Goal: Information Seeking & Learning: Learn about a topic

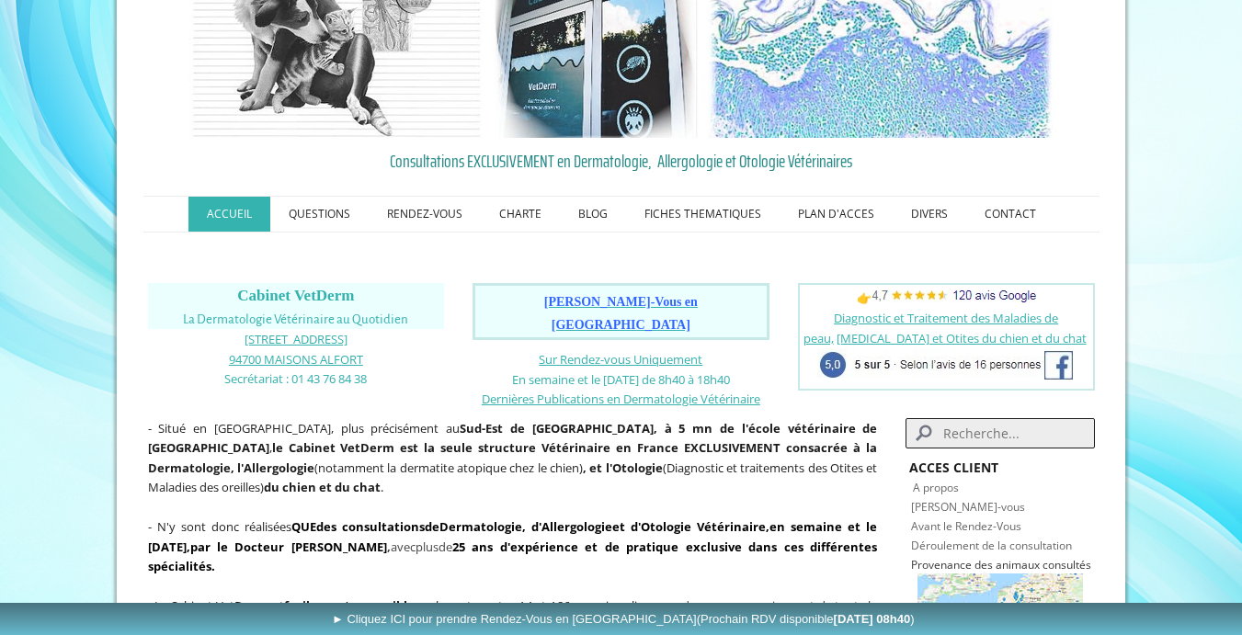
scroll to position [36, 0]
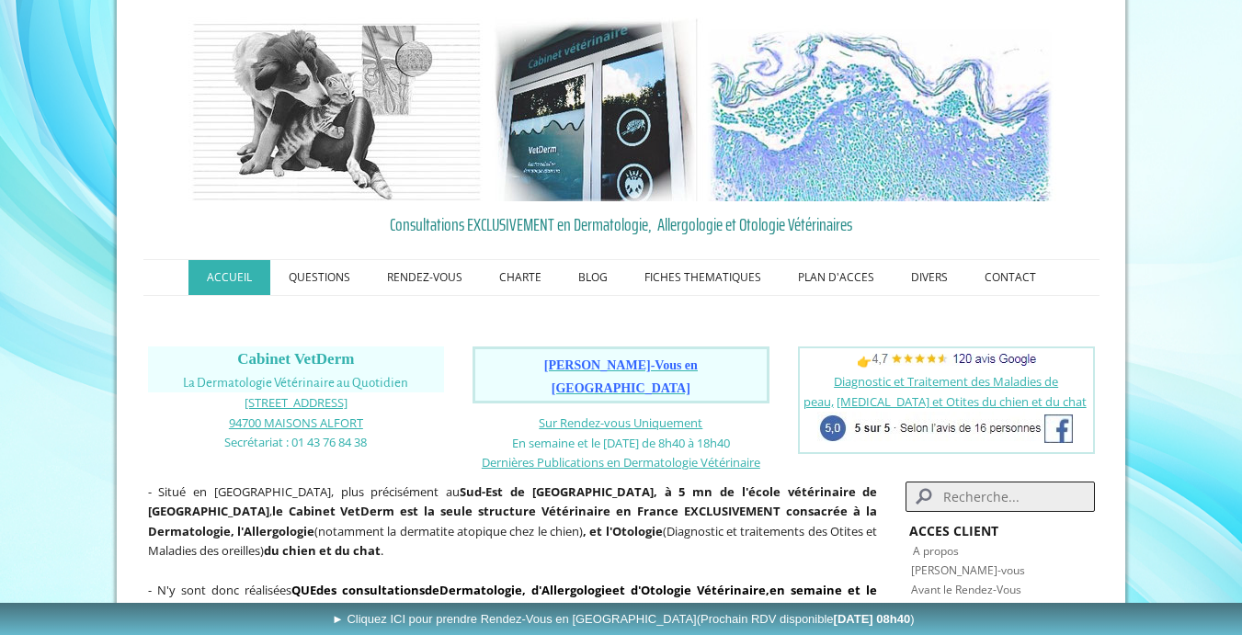
click at [242, 279] on link "ACCUEIL" at bounding box center [229, 277] width 82 height 35
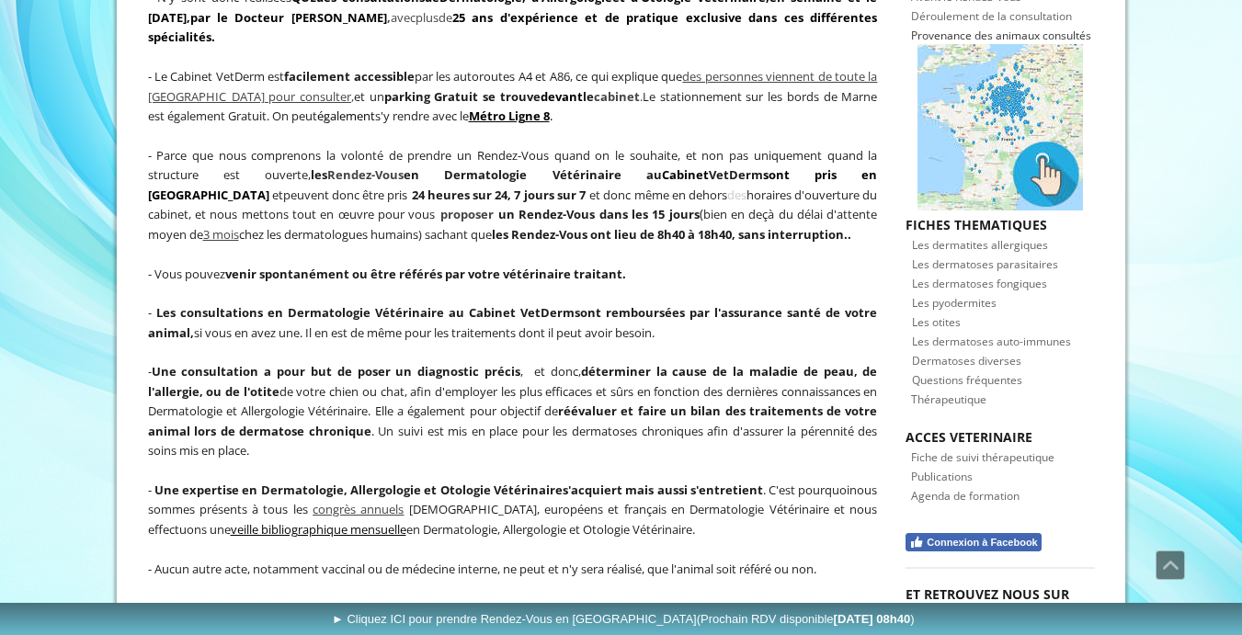
scroll to position [397, 0]
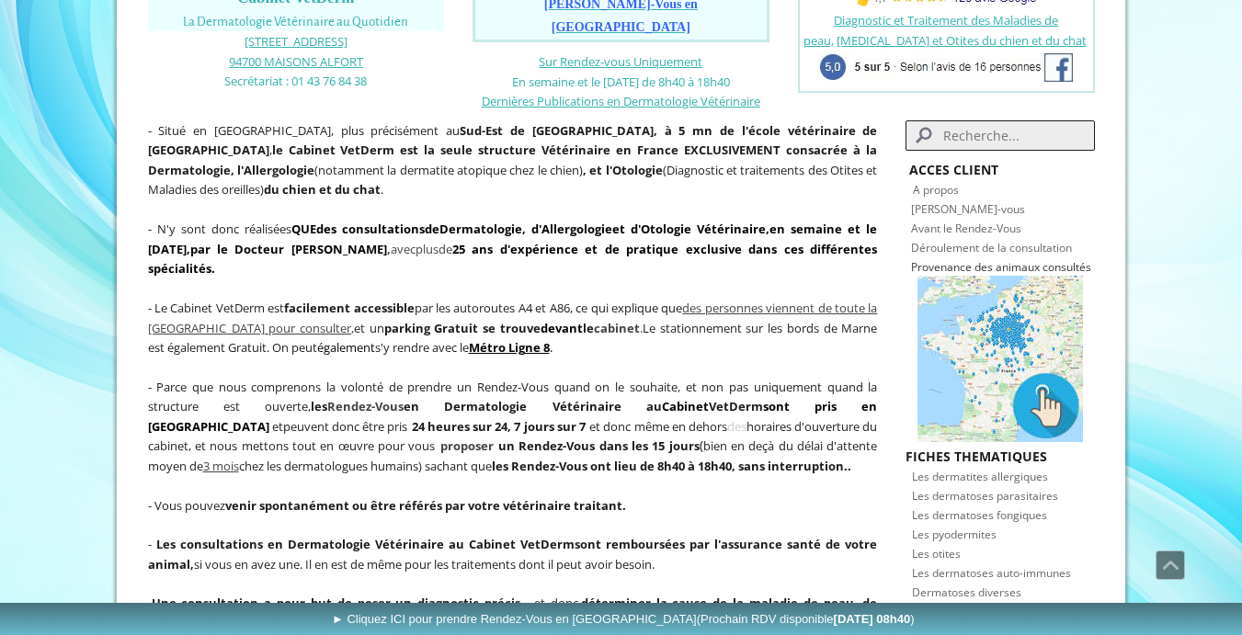
click at [977, 469] on span "Les dermatites allergiques" at bounding box center [980, 477] width 136 height 16
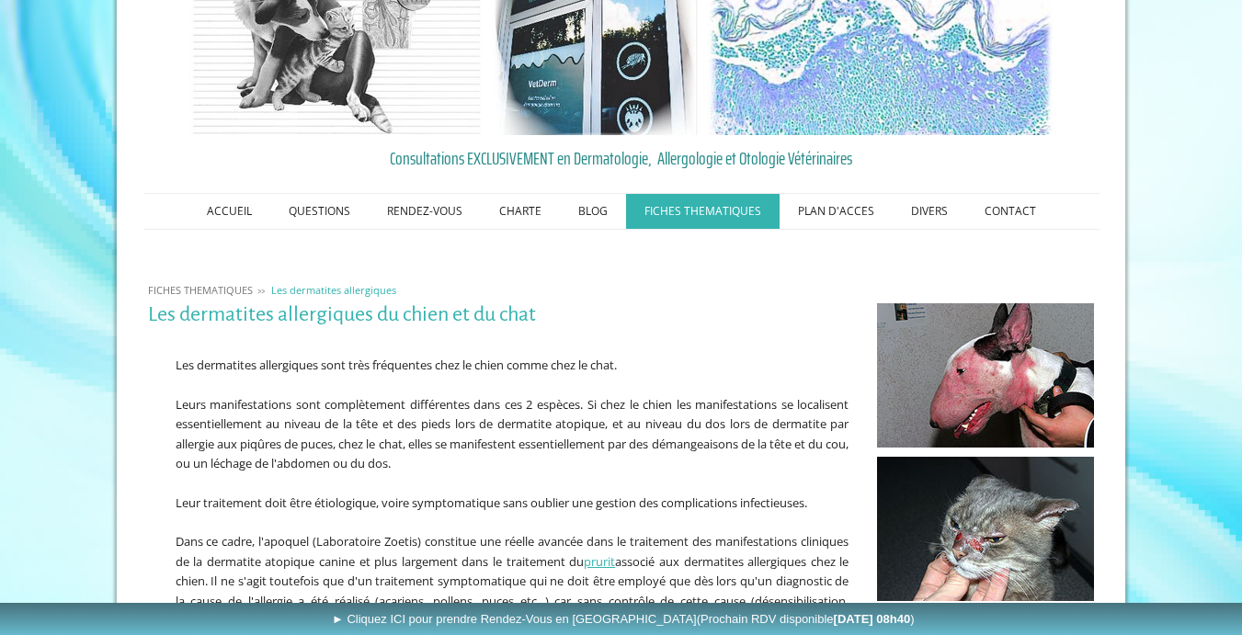
scroll to position [106, 0]
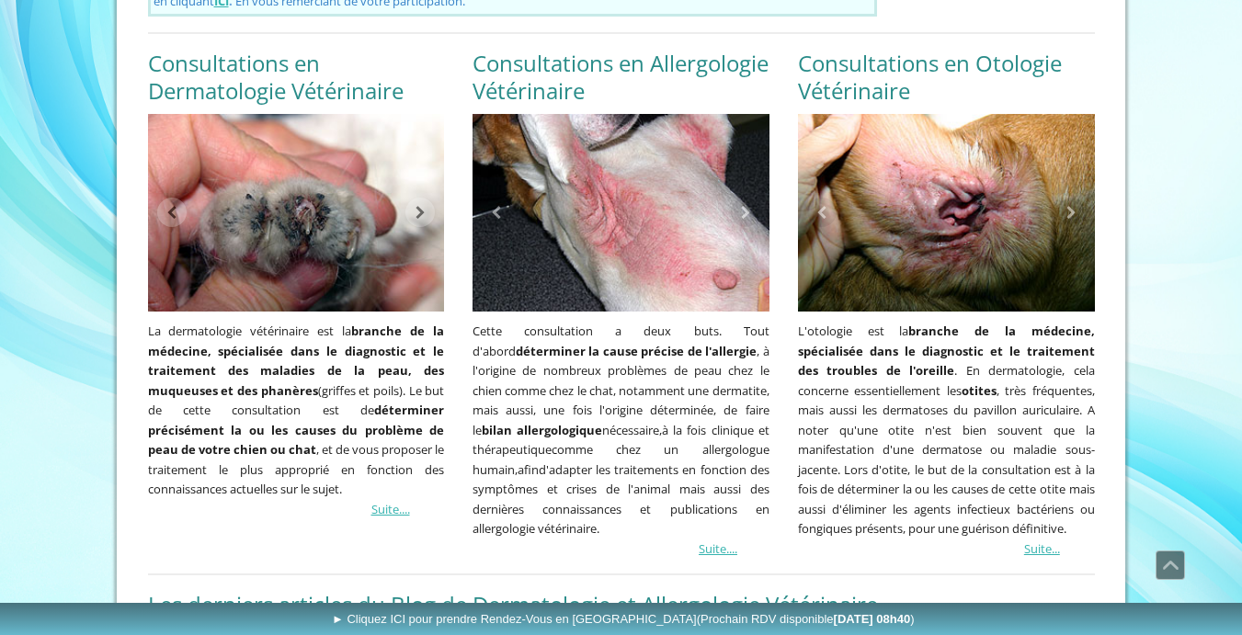
scroll to position [1488, 0]
